Goal: Task Accomplishment & Management: Use online tool/utility

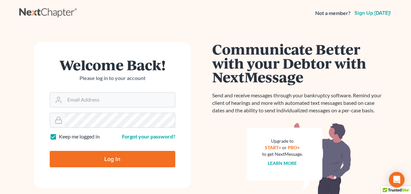
type input "[PERSON_NAME][EMAIL_ADDRESS][DOMAIN_NAME]"
click at [133, 157] on input "Log In" at bounding box center [113, 159] width 126 height 16
type input "Thinking..."
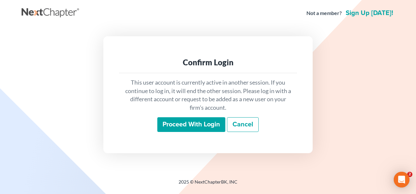
click at [186, 125] on input "Proceed with login" at bounding box center [191, 124] width 68 height 15
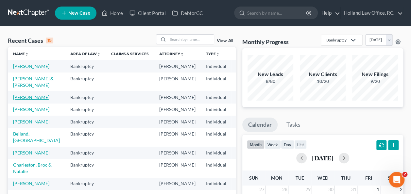
click at [22, 100] on link "[PERSON_NAME]" at bounding box center [31, 97] width 36 height 6
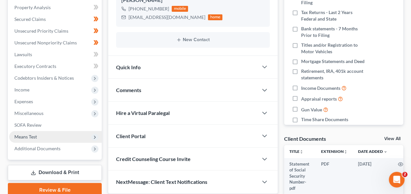
scroll to position [163, 0]
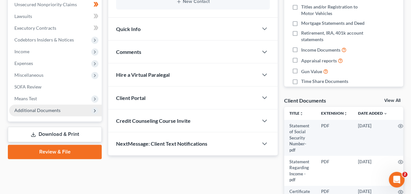
click at [40, 110] on span "Additional Documents" at bounding box center [37, 111] width 46 height 6
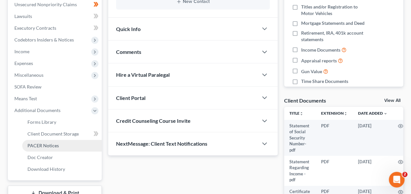
click at [41, 142] on link "PACER Notices" at bounding box center [61, 146] width 79 height 12
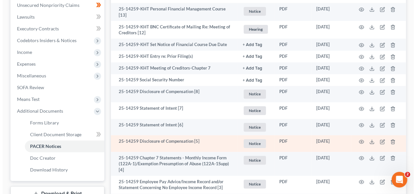
scroll to position [149, 0]
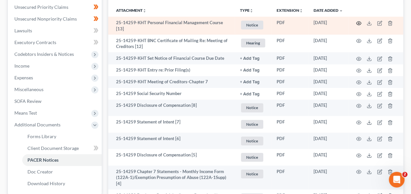
click at [358, 22] on icon "button" at bounding box center [358, 23] width 5 height 5
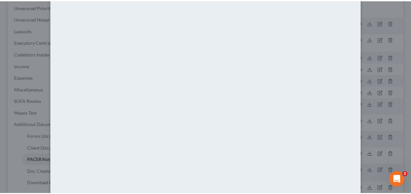
scroll to position [0, 0]
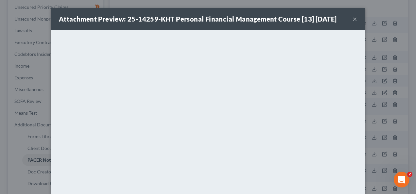
click at [352, 19] on button "×" at bounding box center [354, 19] width 5 height 8
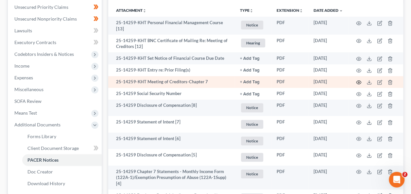
click at [360, 80] on icon "button" at bounding box center [358, 82] width 5 height 5
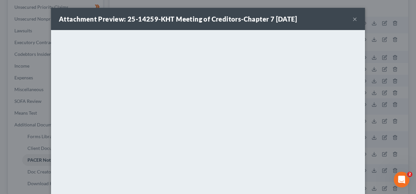
click at [353, 19] on button "×" at bounding box center [354, 19] width 5 height 8
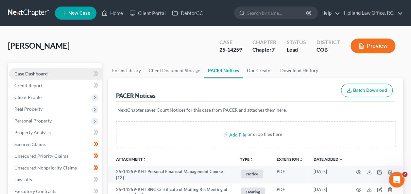
click at [33, 73] on span "Case Dashboard" at bounding box center [30, 74] width 33 height 6
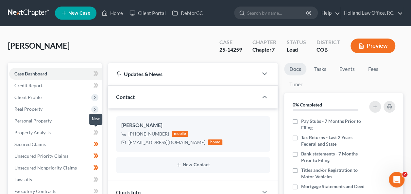
scroll to position [98, 0]
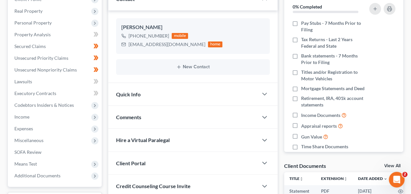
click at [133, 114] on span "Comments" at bounding box center [128, 117] width 25 height 6
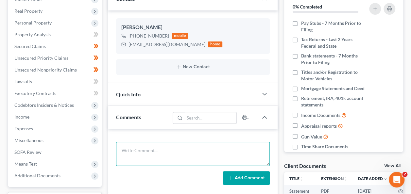
click at [136, 153] on textarea at bounding box center [193, 154] width 154 height 24
type textarea "T"
type textarea "341 Meeting - Trustee Sender No issues"
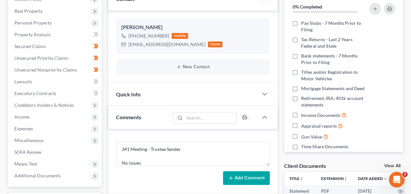
click at [244, 176] on button "Add Comment" at bounding box center [246, 178] width 47 height 14
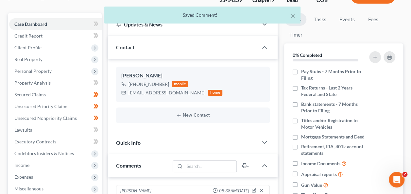
scroll to position [0, 0]
